Goal: Task Accomplishment & Management: Use online tool/utility

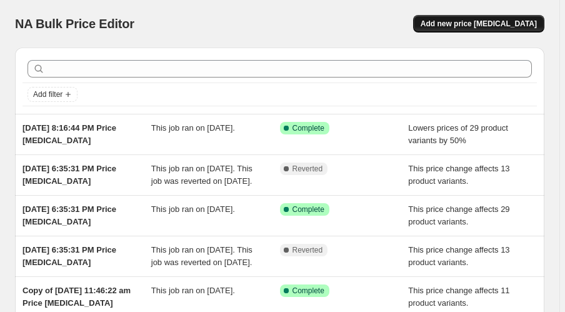
click at [522, 31] on button "Add new price [MEDICAL_DATA]" at bounding box center [478, 23] width 131 height 17
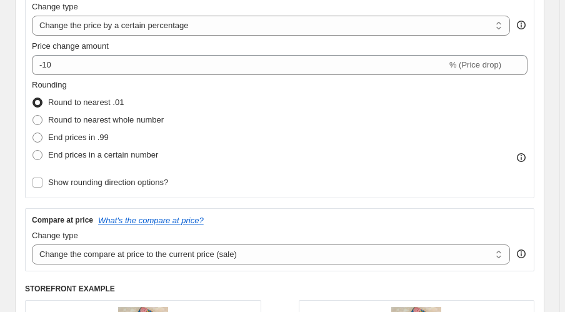
scroll to position [200, 0]
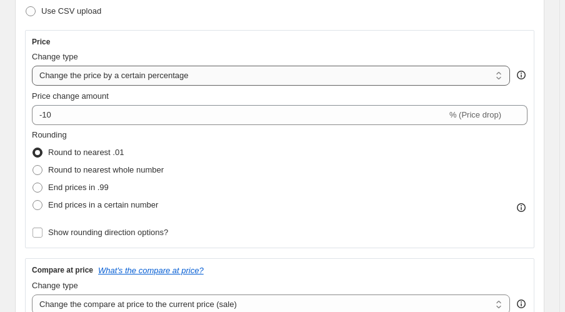
click at [116, 76] on select "Change the price to a certain amount Change the price by a certain amount Chang…" at bounding box center [271, 76] width 478 height 20
click at [142, 78] on select "Change the price to a certain amount Change the price by a certain amount Chang…" at bounding box center [271, 76] width 478 height 20
click at [134, 79] on select "Change the price to a certain amount Change the price by a certain amount Chang…" at bounding box center [271, 76] width 478 height 20
select select "pcap"
click at [32, 66] on select "Change the price to a certain amount Change the price by a certain amount Chang…" at bounding box center [271, 76] width 478 height 20
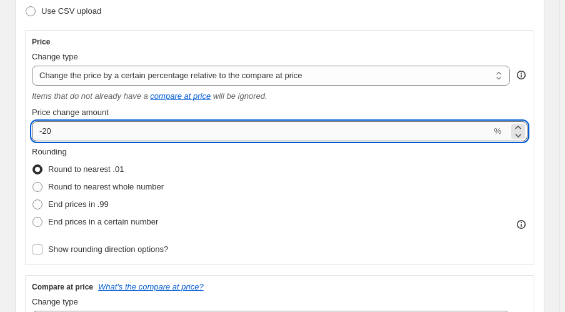
click at [54, 131] on input "-20" at bounding box center [261, 131] width 459 height 20
drag, startPoint x: 54, startPoint y: 131, endPoint x: 4, endPoint y: 137, distance: 49.7
type input "60"
click at [249, 186] on div "Rounding Round to nearest .01 Round to nearest whole number End prices in .99 E…" at bounding box center [279, 188] width 495 height 85
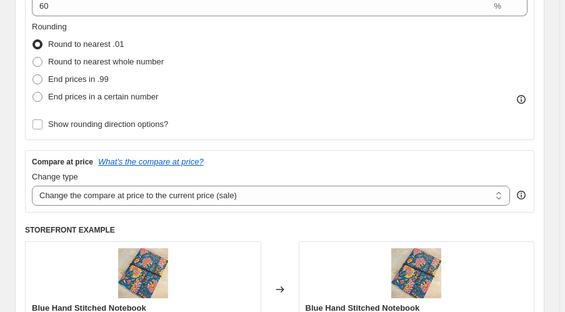
scroll to position [300, 0]
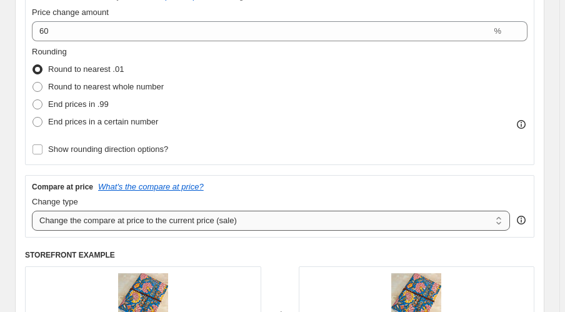
click at [201, 220] on select "Change the compare at price to the current price (sale) Change the compare at p…" at bounding box center [271, 220] width 478 height 20
select select "no_change"
click at [32, 210] on select "Change the compare at price to the current price (sale) Change the compare at p…" at bounding box center [271, 220] width 478 height 20
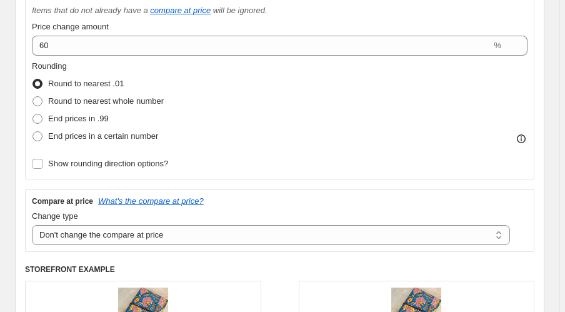
scroll to position [250, 0]
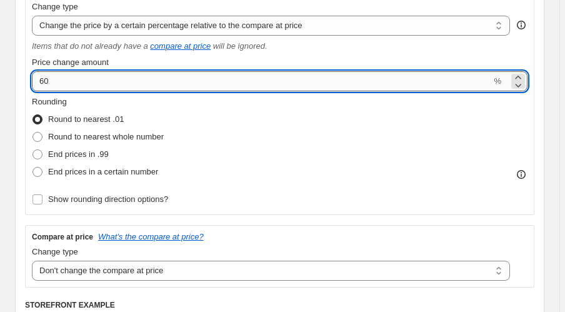
click at [199, 80] on input "60" at bounding box center [261, 81] width 459 height 20
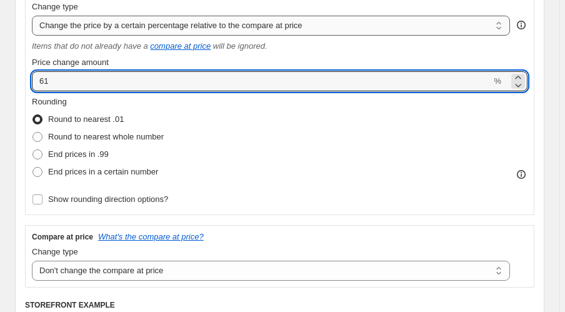
type input "61"
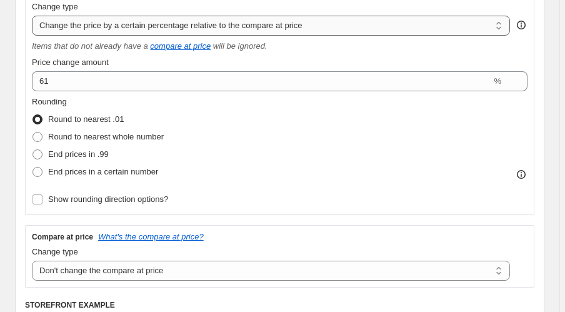
click at [121, 31] on select "Change the price to a certain amount Change the price by a certain amount Chang…" at bounding box center [271, 26] width 478 height 20
click at [32, 16] on select "Change the price to a certain amount Change the price by a certain amount Chang…" at bounding box center [271, 26] width 478 height 20
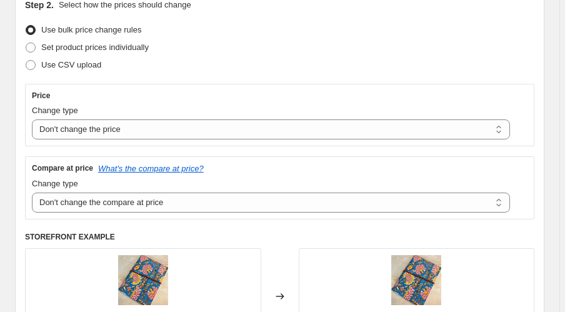
scroll to position [200, 0]
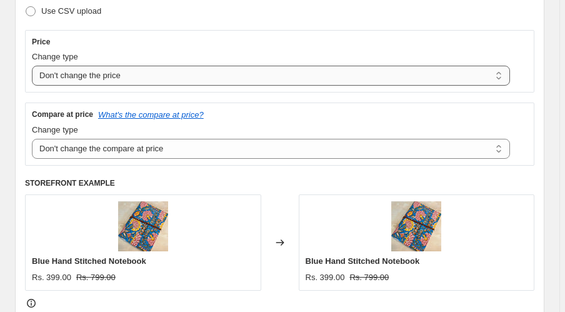
click at [167, 82] on select "Change the price to a certain amount Change the price by a certain amount Chang…" at bounding box center [271, 76] width 478 height 20
select select "pcap"
click at [32, 66] on select "Change the price to a certain amount Change the price by a certain amount Chang…" at bounding box center [271, 76] width 478 height 20
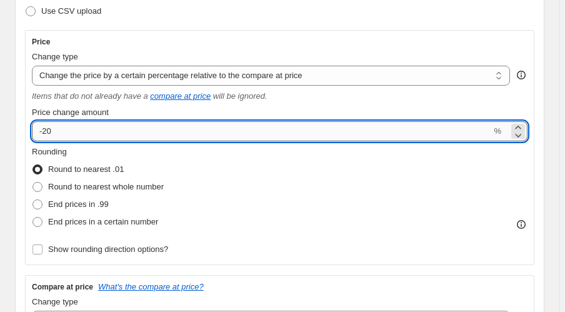
click at [61, 130] on input "-20" at bounding box center [261, 131] width 459 height 20
type input "-2"
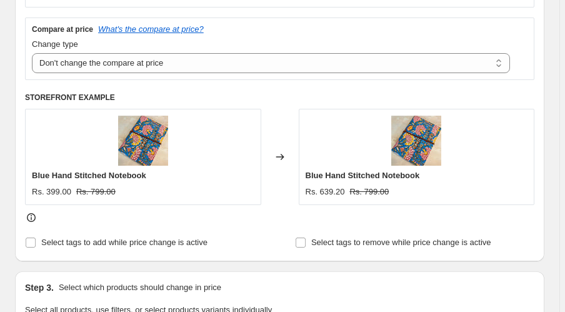
scroll to position [450, 0]
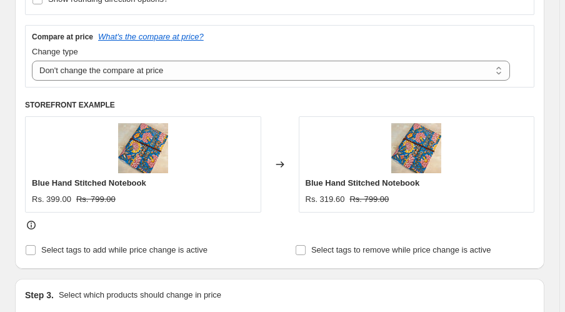
click at [258, 175] on div "Blue Hand Stitched Notebook Rs. 399.00 Rs. 799.00" at bounding box center [143, 164] width 236 height 96
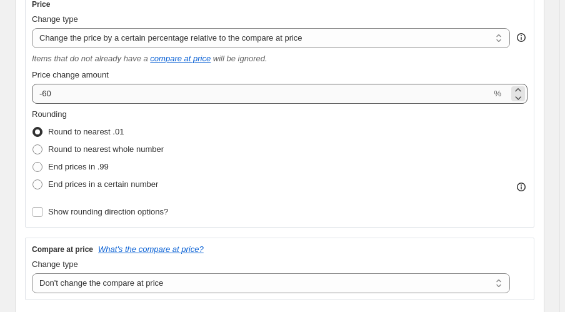
scroll to position [200, 0]
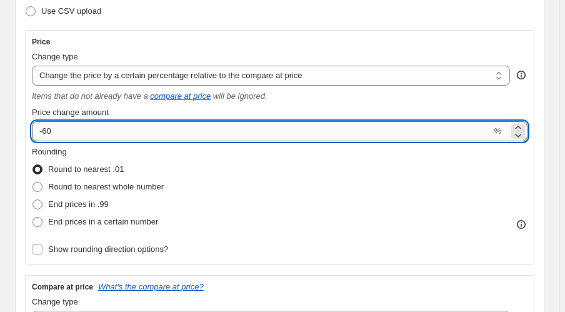
click at [110, 134] on input "-60" at bounding box center [261, 131] width 459 height 20
type input "-6"
type input "4"
type input "-40"
click at [335, 214] on div "Rounding Round to nearest .01 Round to nearest whole number End prices in .99 E…" at bounding box center [279, 188] width 495 height 85
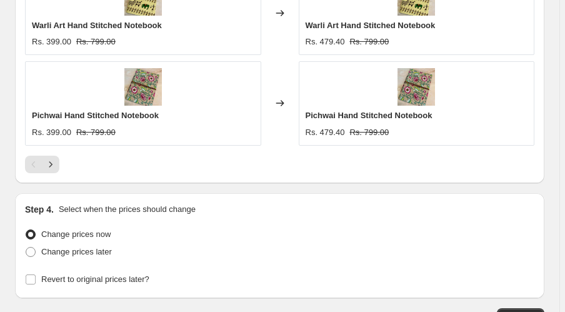
scroll to position [1269, 0]
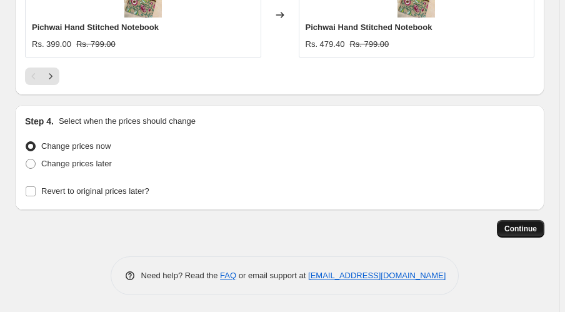
click at [536, 225] on span "Continue" at bounding box center [520, 229] width 32 height 10
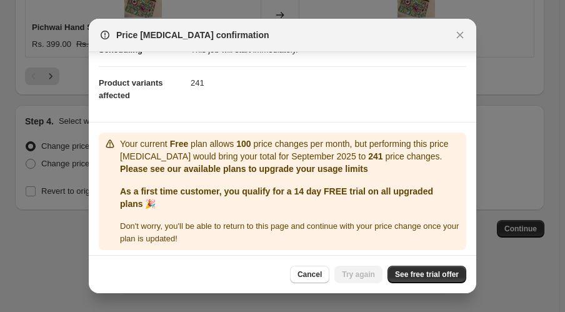
scroll to position [136, 0]
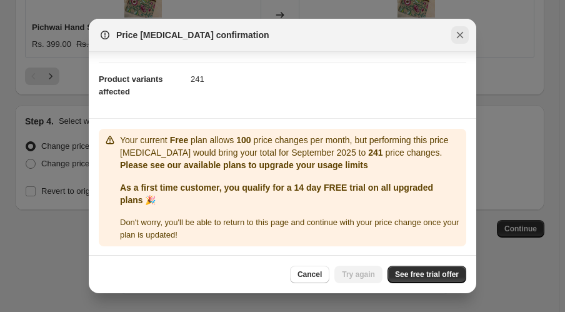
click at [456, 36] on icon "Close" at bounding box center [459, 35] width 12 height 12
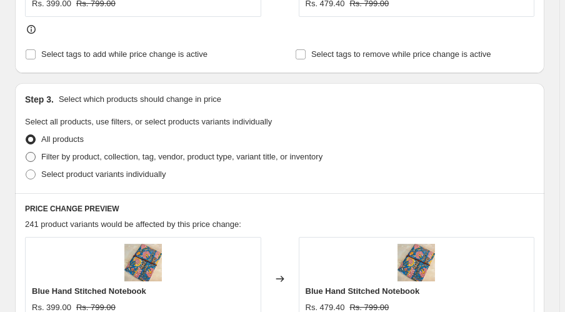
scroll to position [719, 0]
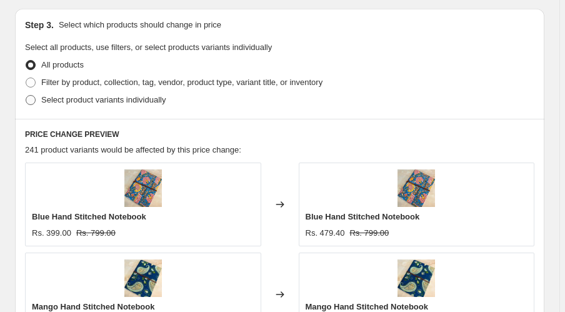
click at [31, 99] on span at bounding box center [31, 100] width 10 height 10
click at [26, 96] on input "Select product variants individually" at bounding box center [26, 95] width 1 height 1
radio input "true"
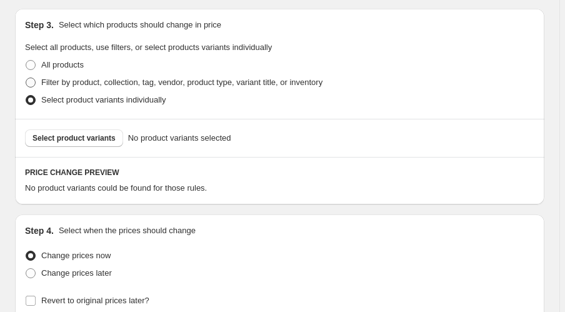
click at [29, 82] on span at bounding box center [31, 82] width 10 height 10
click at [26, 78] on input "Filter by product, collection, tag, vendor, product type, variant title, or inv…" at bounding box center [26, 77] width 1 height 1
radio input "true"
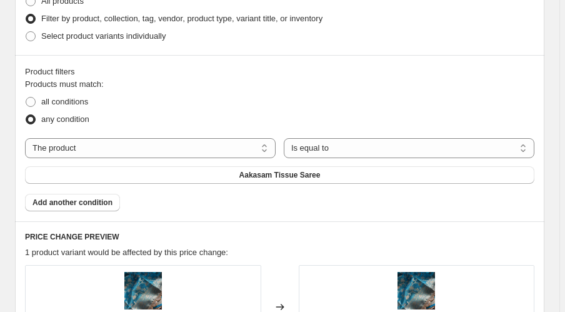
scroll to position [819, 0]
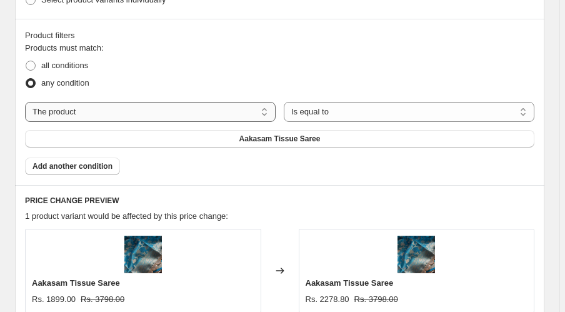
click at [261, 114] on select "The product The product's collection The product's tag The product's vendor The…" at bounding box center [150, 112] width 250 height 20
select select "product_status"
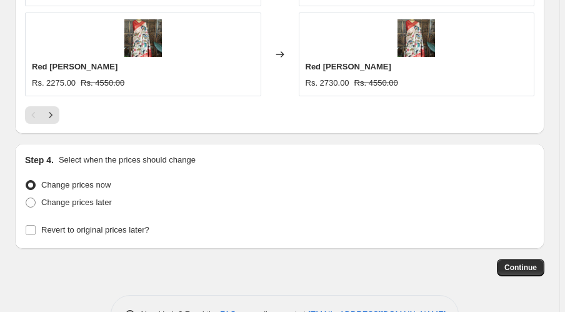
scroll to position [1387, 0]
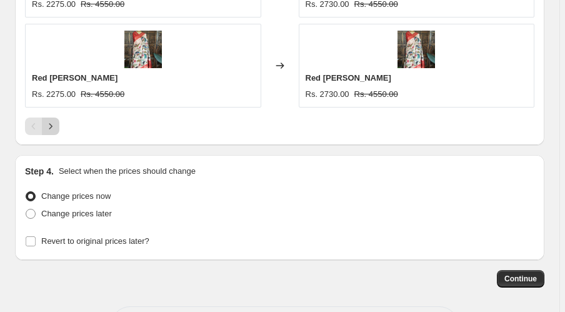
click at [51, 124] on icon "Next" at bounding box center [50, 126] width 12 height 12
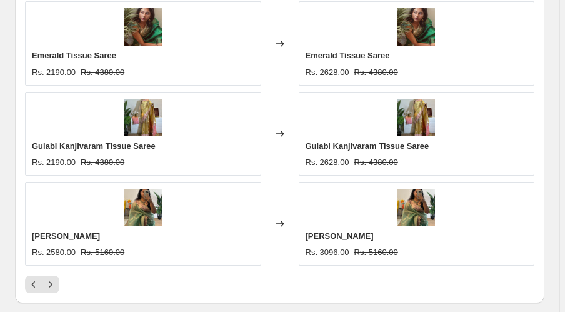
scroll to position [1237, 0]
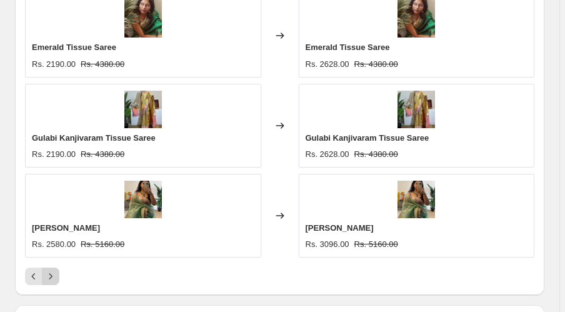
click at [50, 276] on icon "Next" at bounding box center [50, 277] width 3 height 6
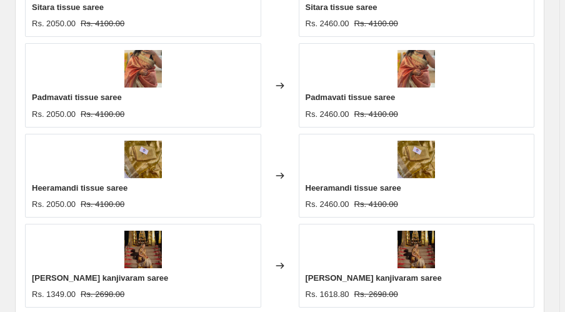
scroll to position [1437, 0]
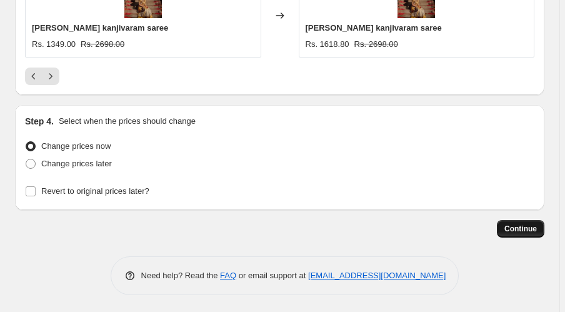
click at [531, 226] on span "Continue" at bounding box center [520, 229] width 32 height 10
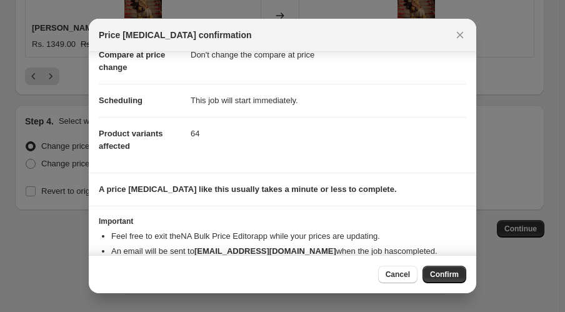
scroll to position [110, 0]
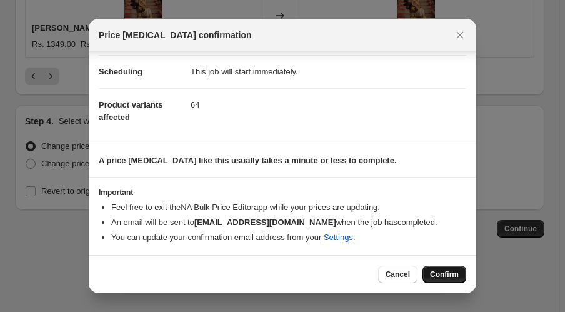
click at [439, 280] on button "Confirm" at bounding box center [444, 273] width 44 height 17
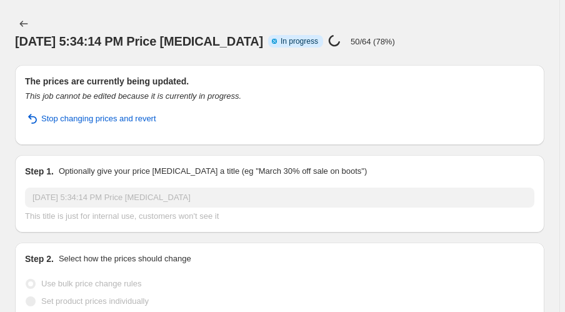
select select "pcap"
select select "no_change"
select select "product_status"
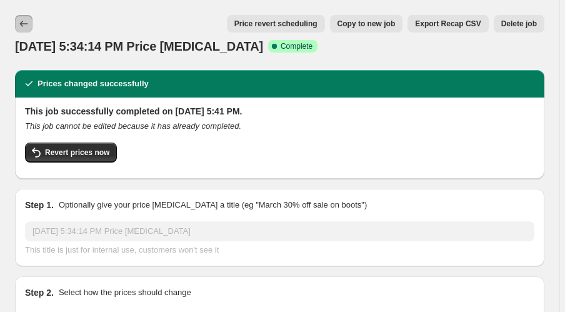
click at [24, 19] on icon "Price change jobs" at bounding box center [23, 23] width 12 height 12
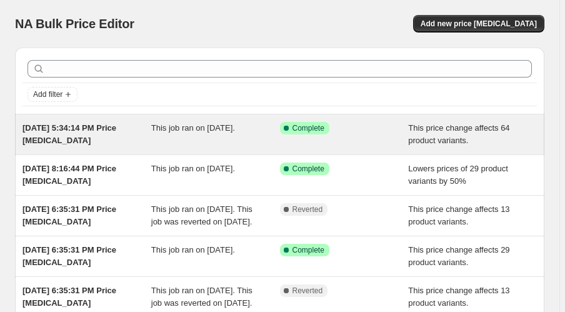
click at [395, 139] on div "Success Complete Complete" at bounding box center [344, 134] width 129 height 25
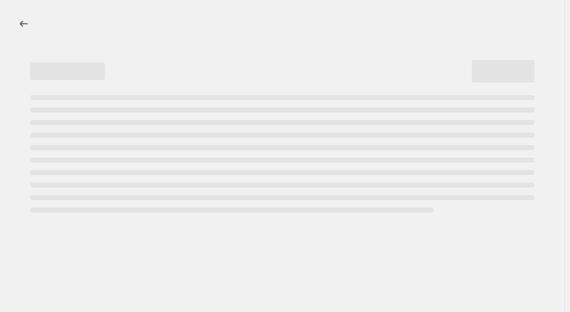
select select "pcap"
select select "no_change"
select select "product_status"
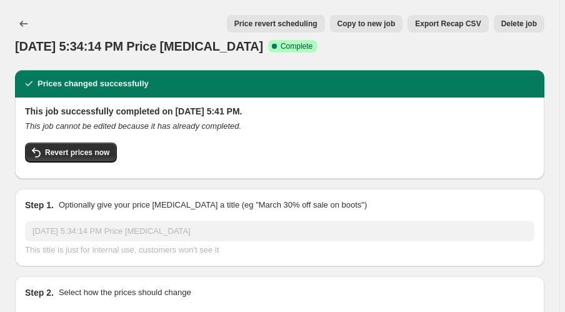
click at [508, 21] on span "Delete job" at bounding box center [519, 24] width 36 height 10
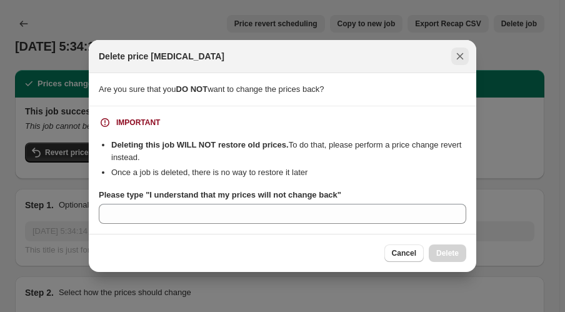
click at [457, 55] on icon "Close" at bounding box center [459, 56] width 12 height 12
